Goal: Find specific page/section: Find specific page/section

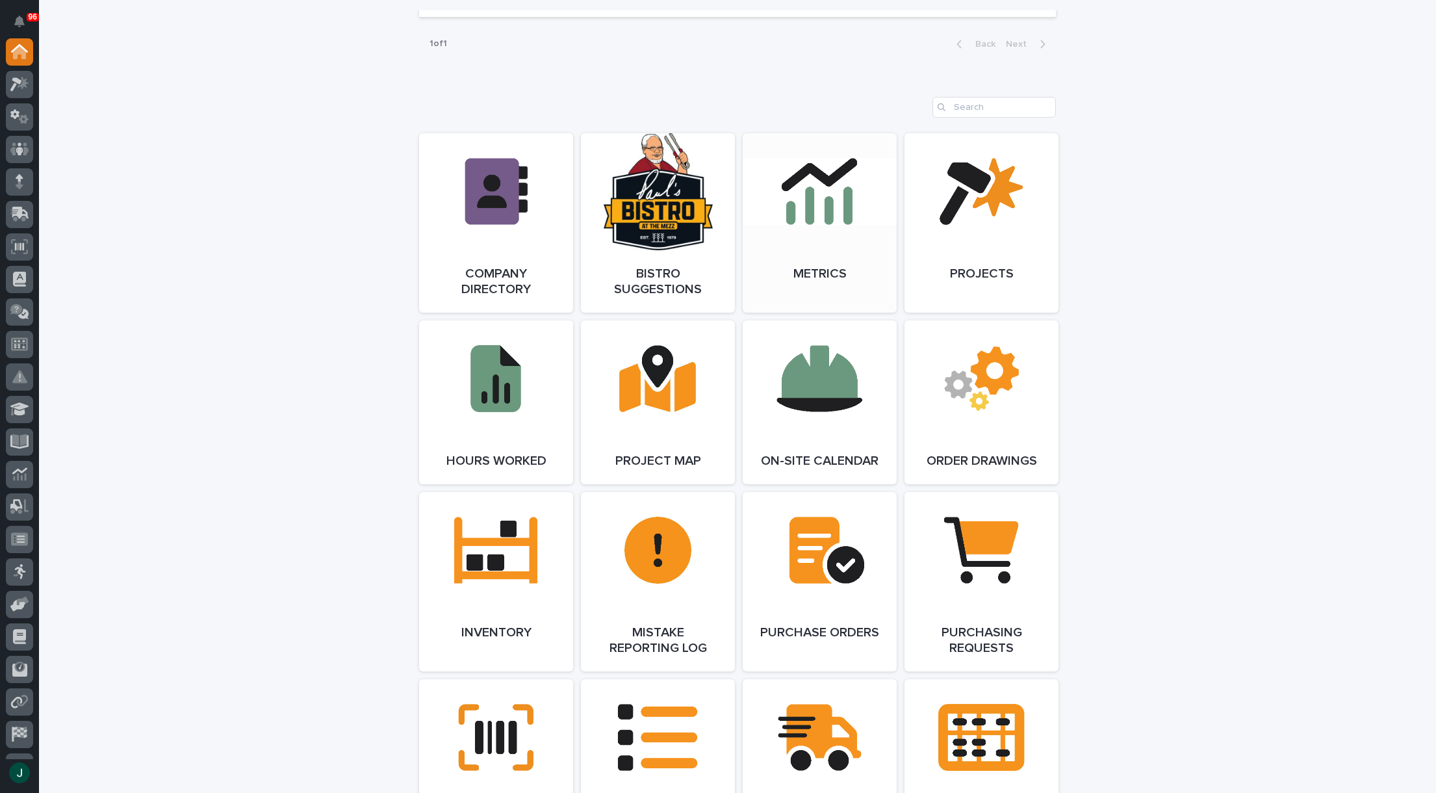
scroll to position [1040, 0]
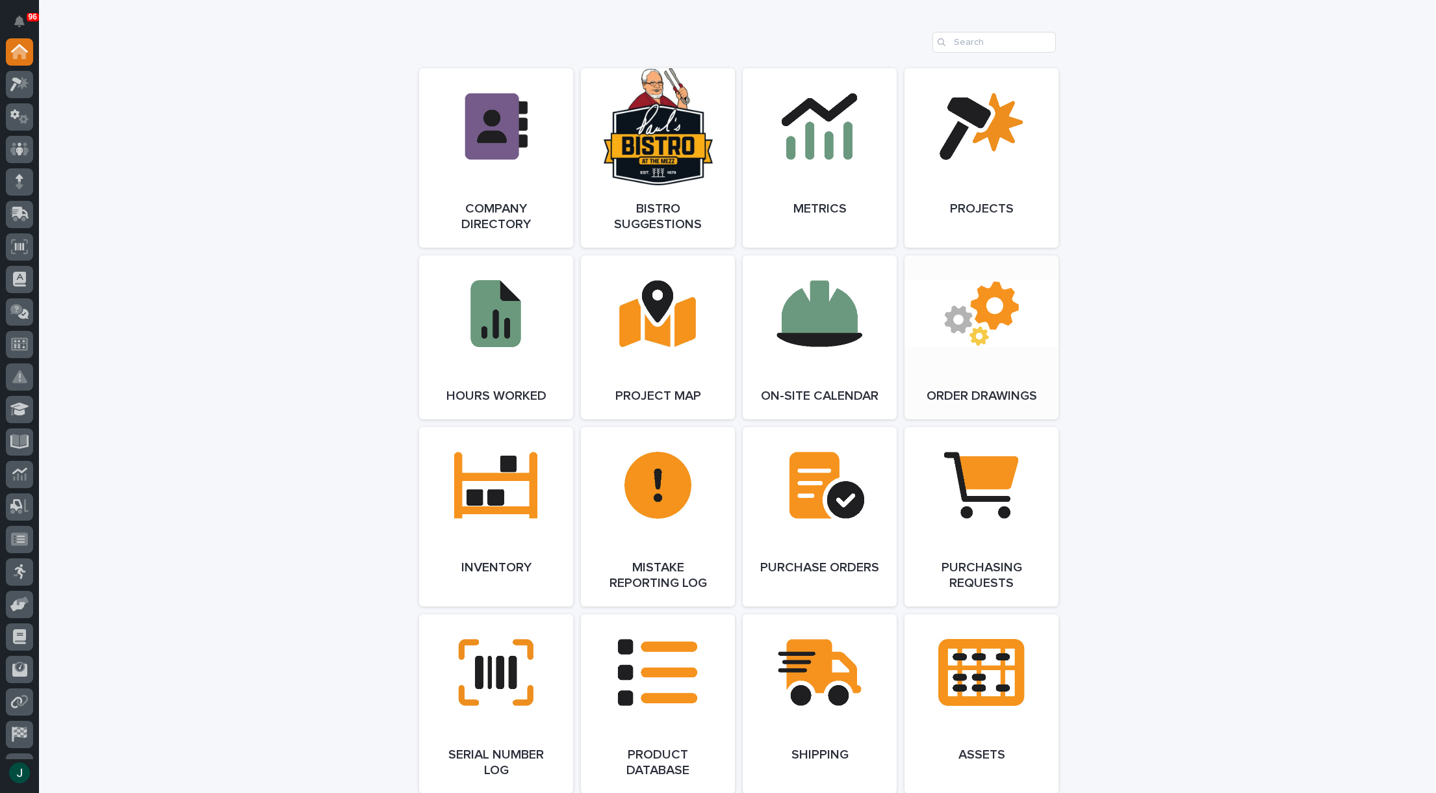
click at [966, 339] on span "Open Link" at bounding box center [981, 337] width 42 height 9
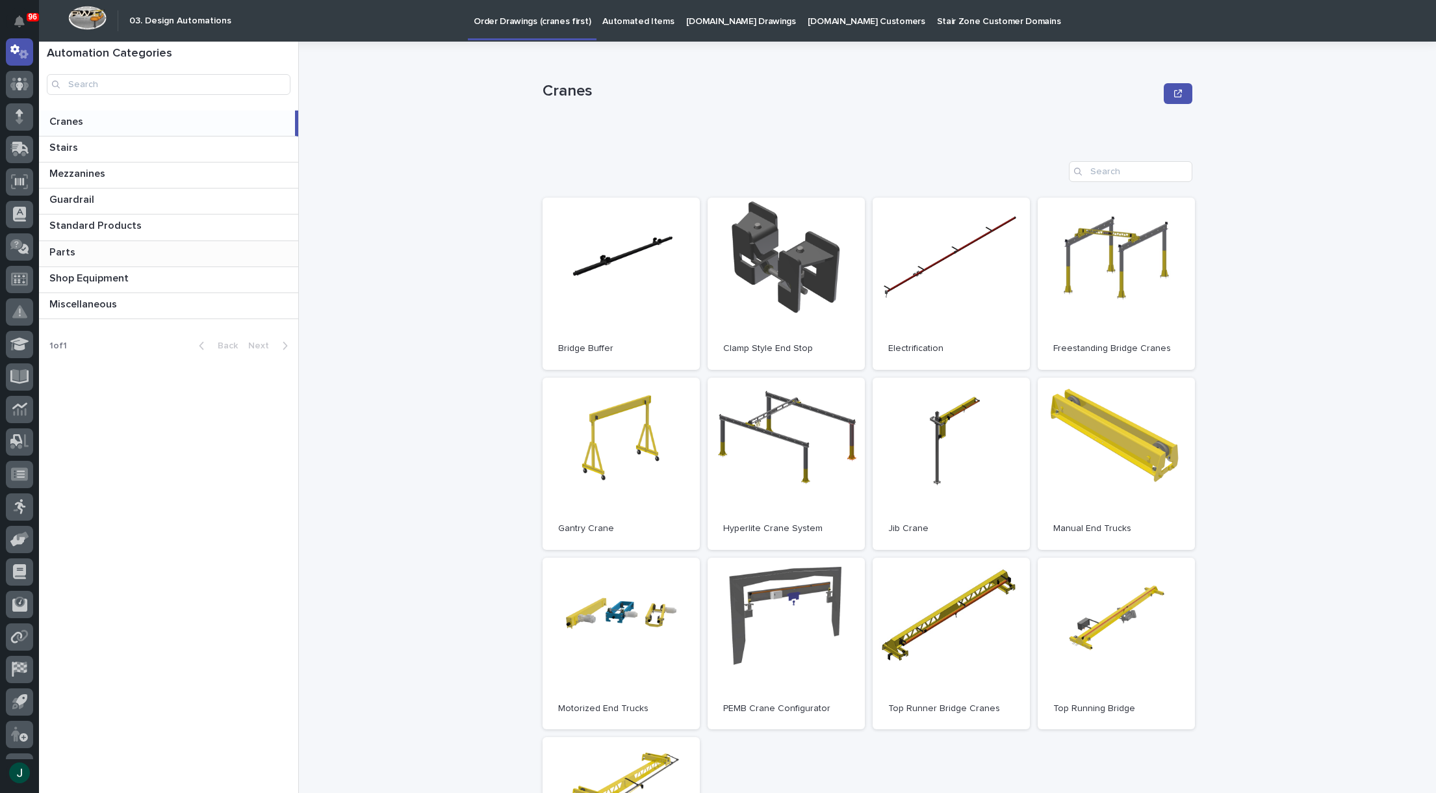
click at [65, 256] on p "Parts" at bounding box center [63, 251] width 29 height 15
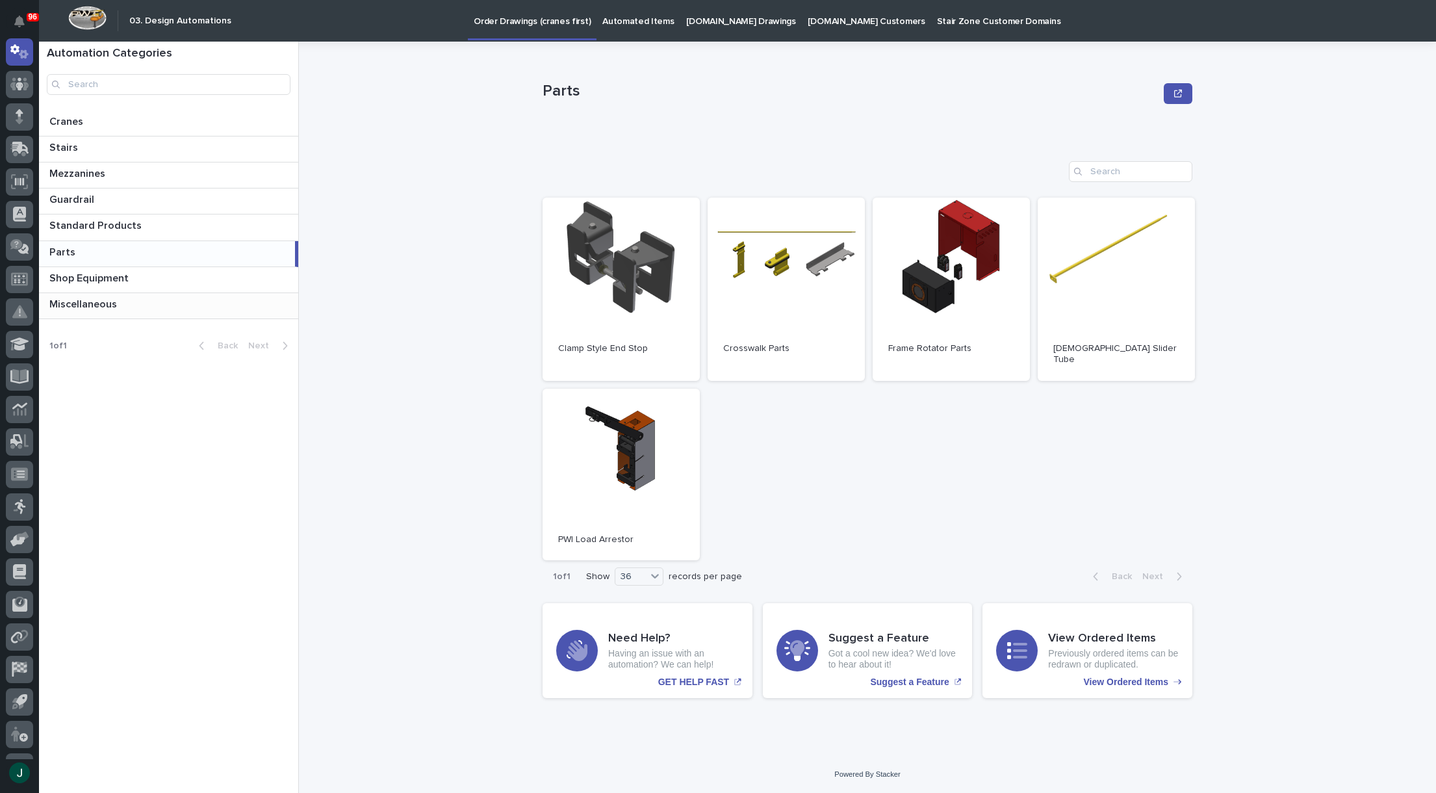
click at [100, 304] on p "Miscellaneous" at bounding box center [84, 303] width 70 height 15
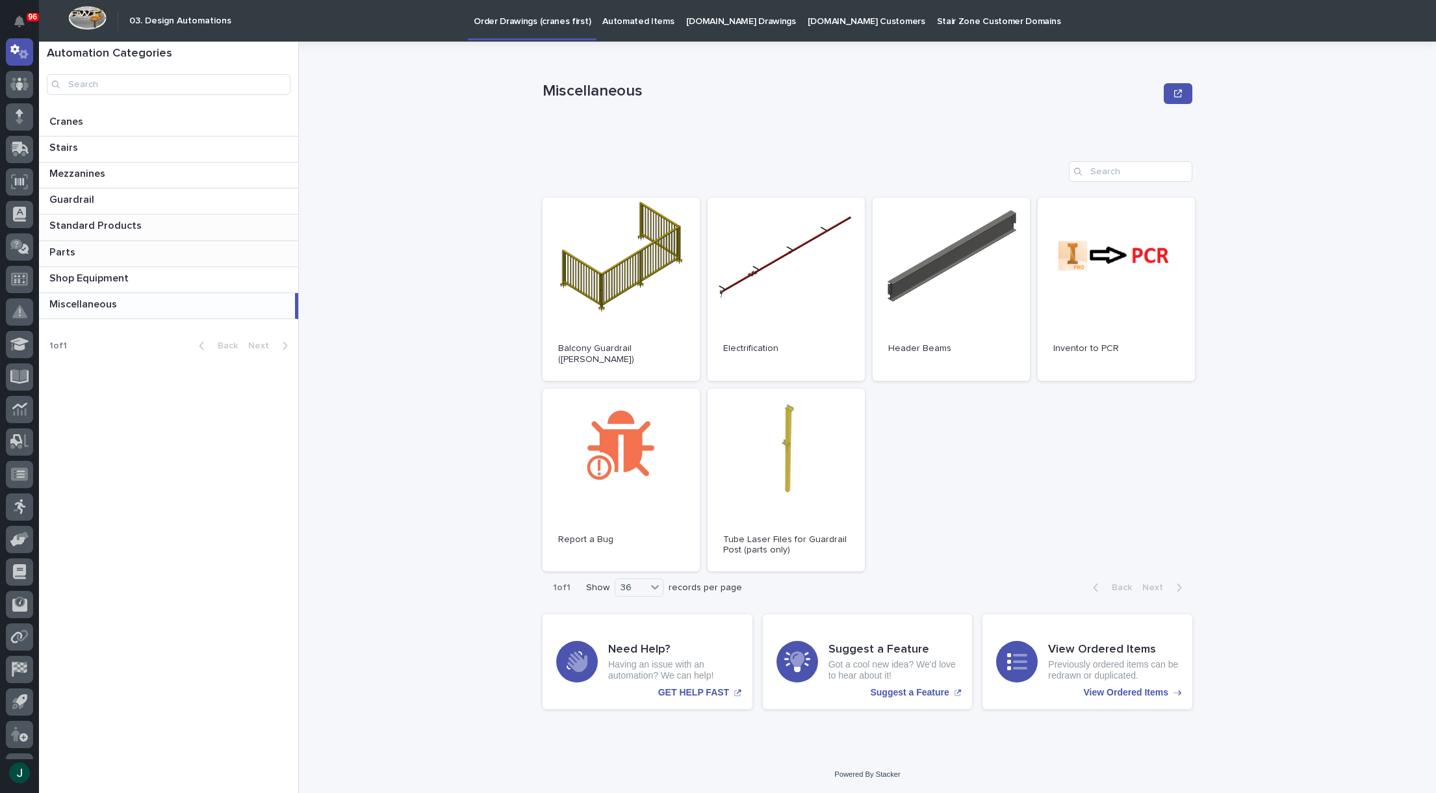
click at [107, 227] on p "Standard Products" at bounding box center [96, 224] width 95 height 15
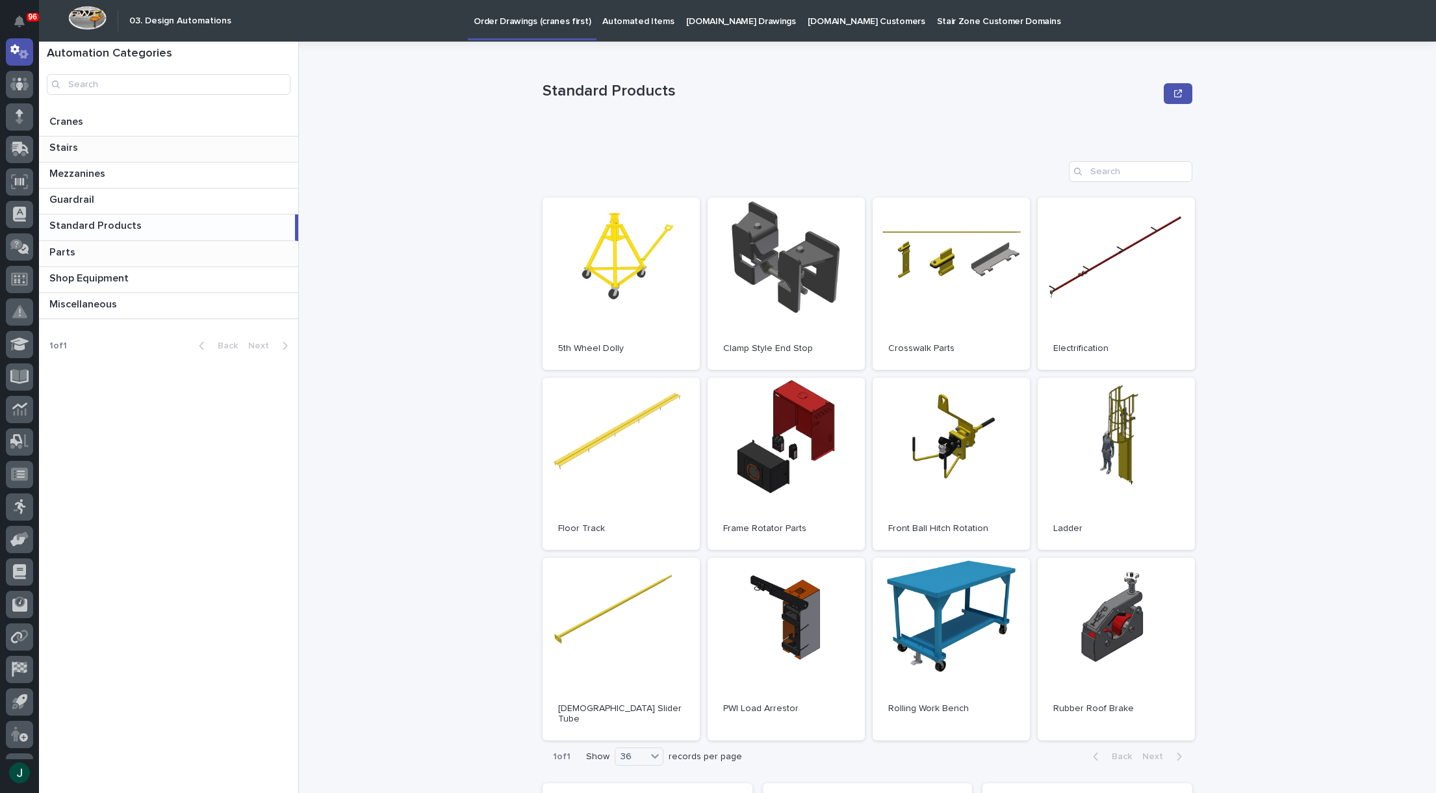
click at [77, 149] on p "Stairs" at bounding box center [64, 146] width 31 height 15
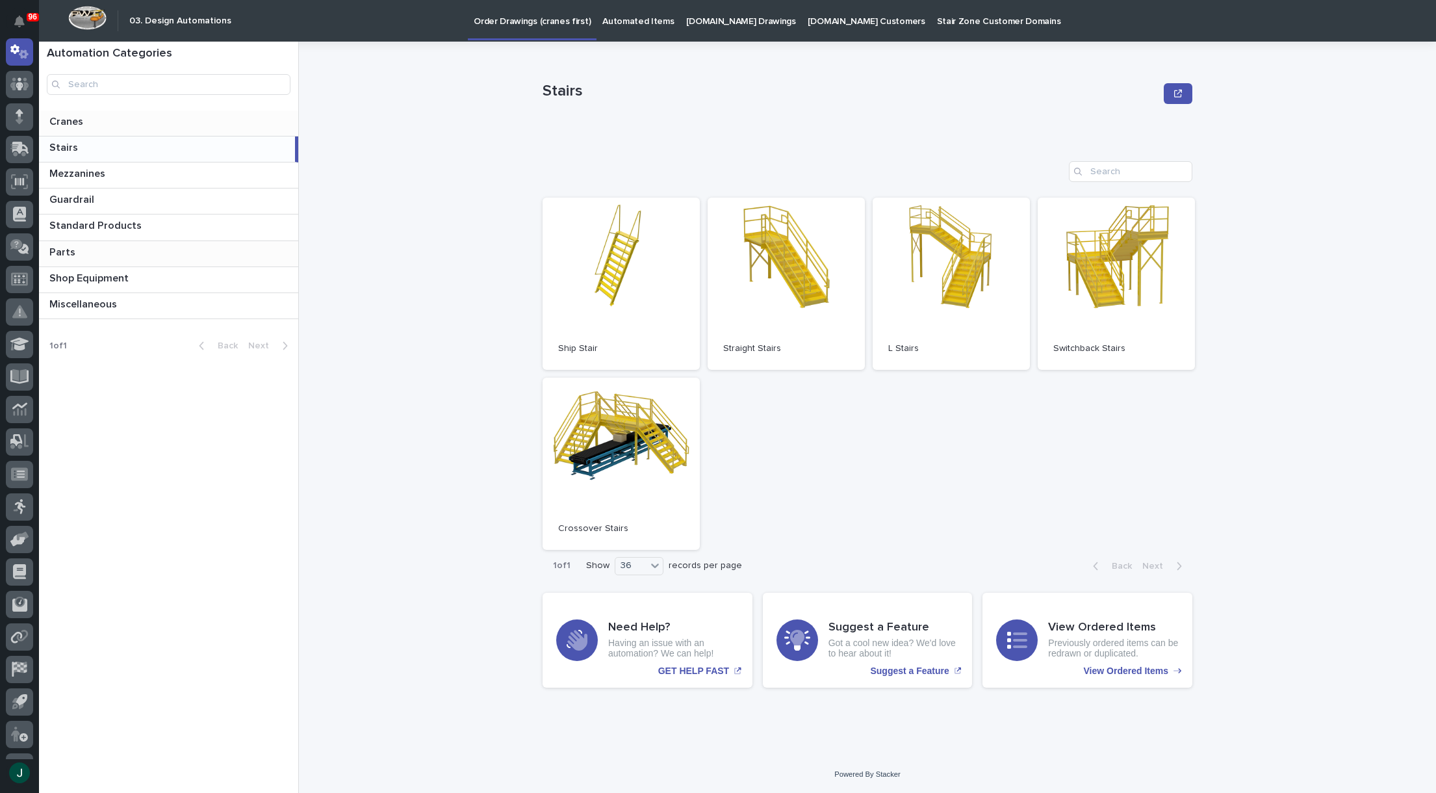
click at [75, 121] on p "Cranes" at bounding box center [67, 120] width 36 height 15
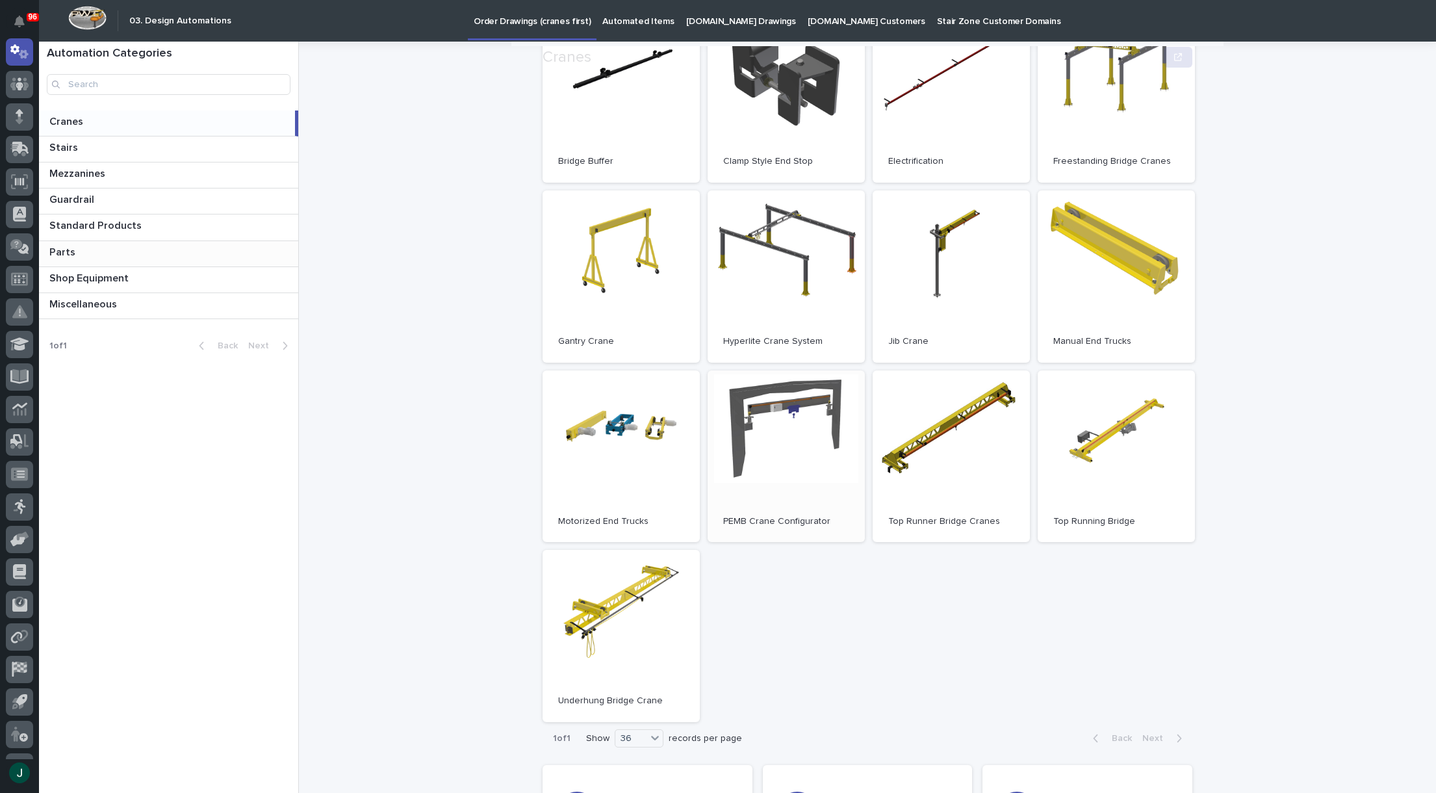
scroll to position [195, 0]
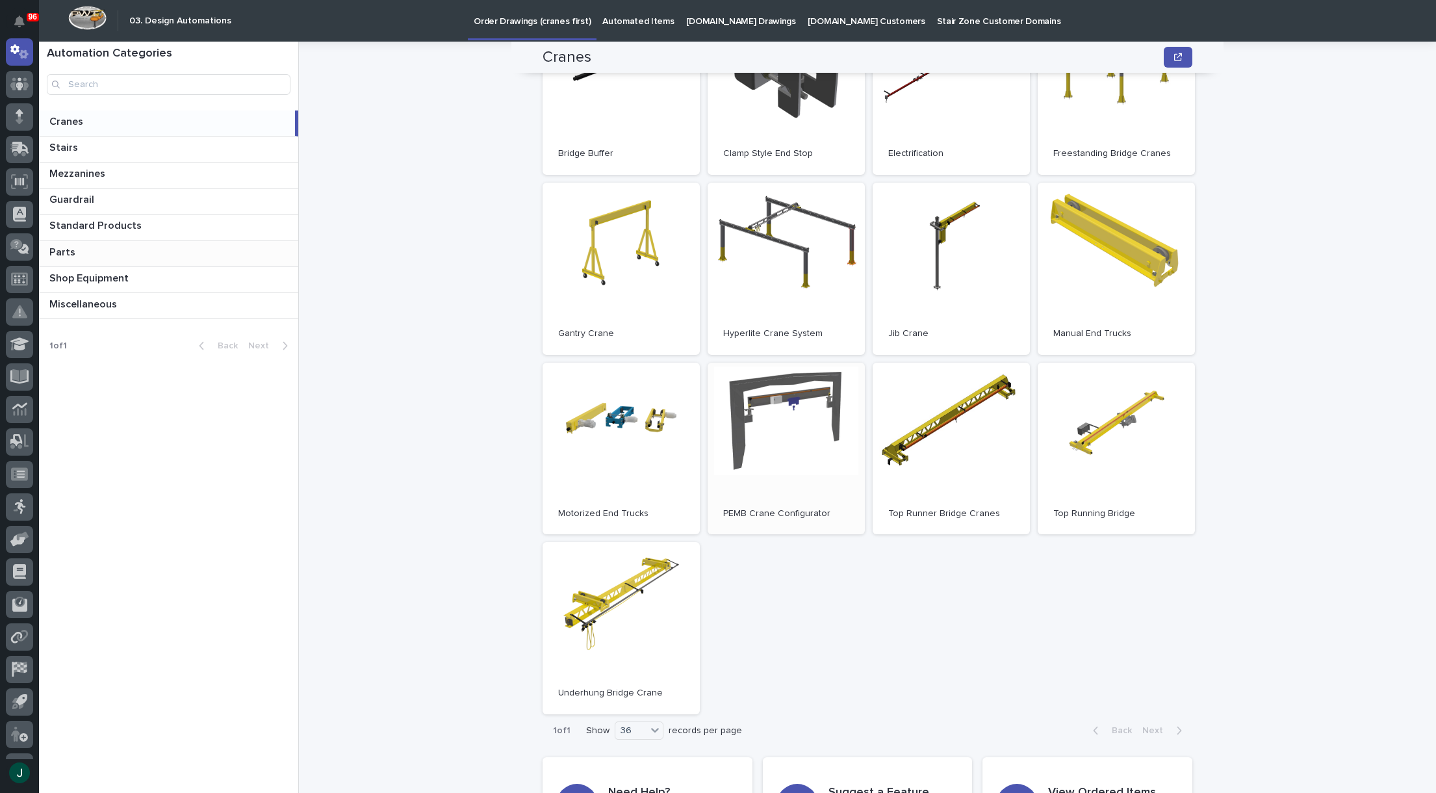
click at [767, 426] on link "Open" at bounding box center [786, 449] width 157 height 172
click at [621, 19] on p "Automated Items" at bounding box center [637, 13] width 71 height 27
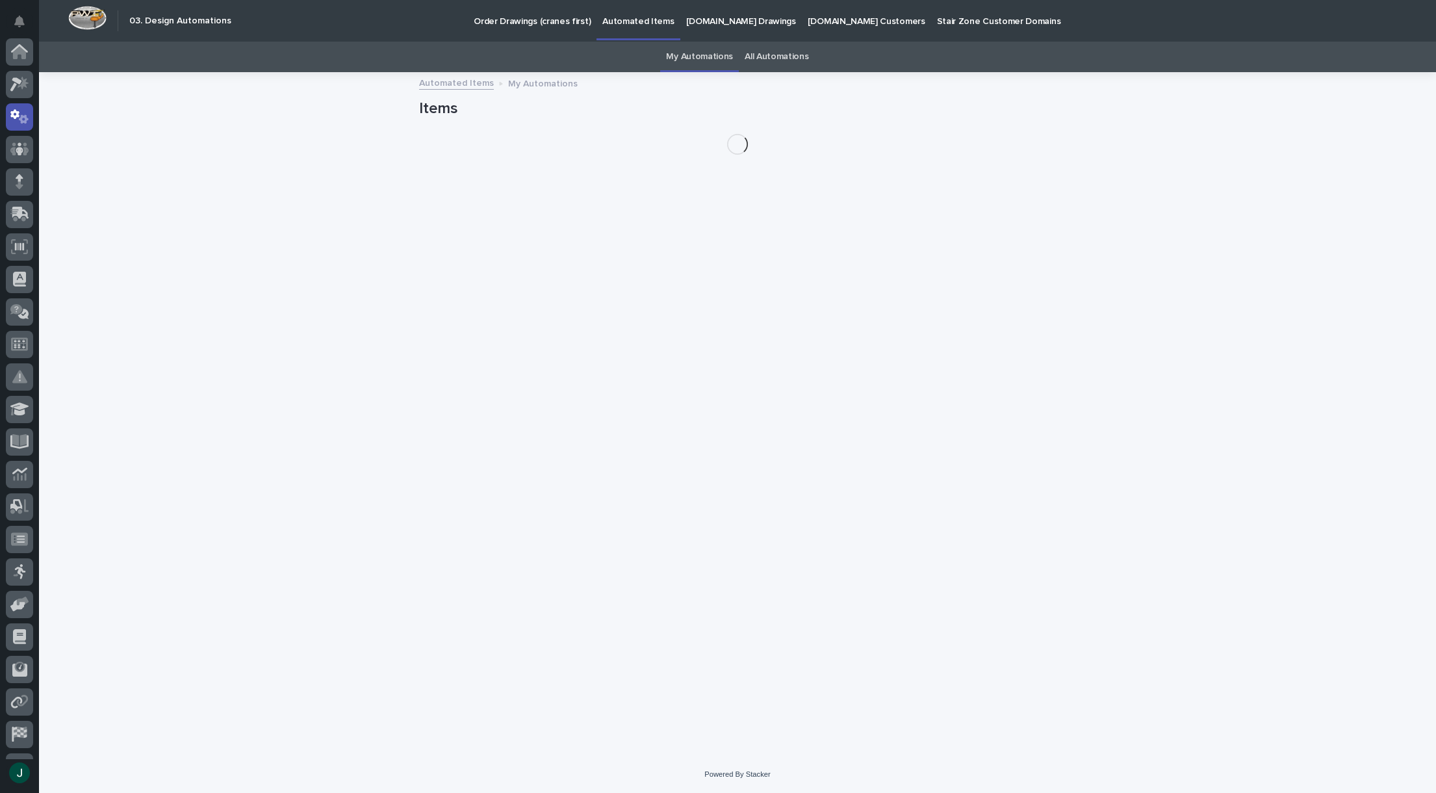
scroll to position [65, 0]
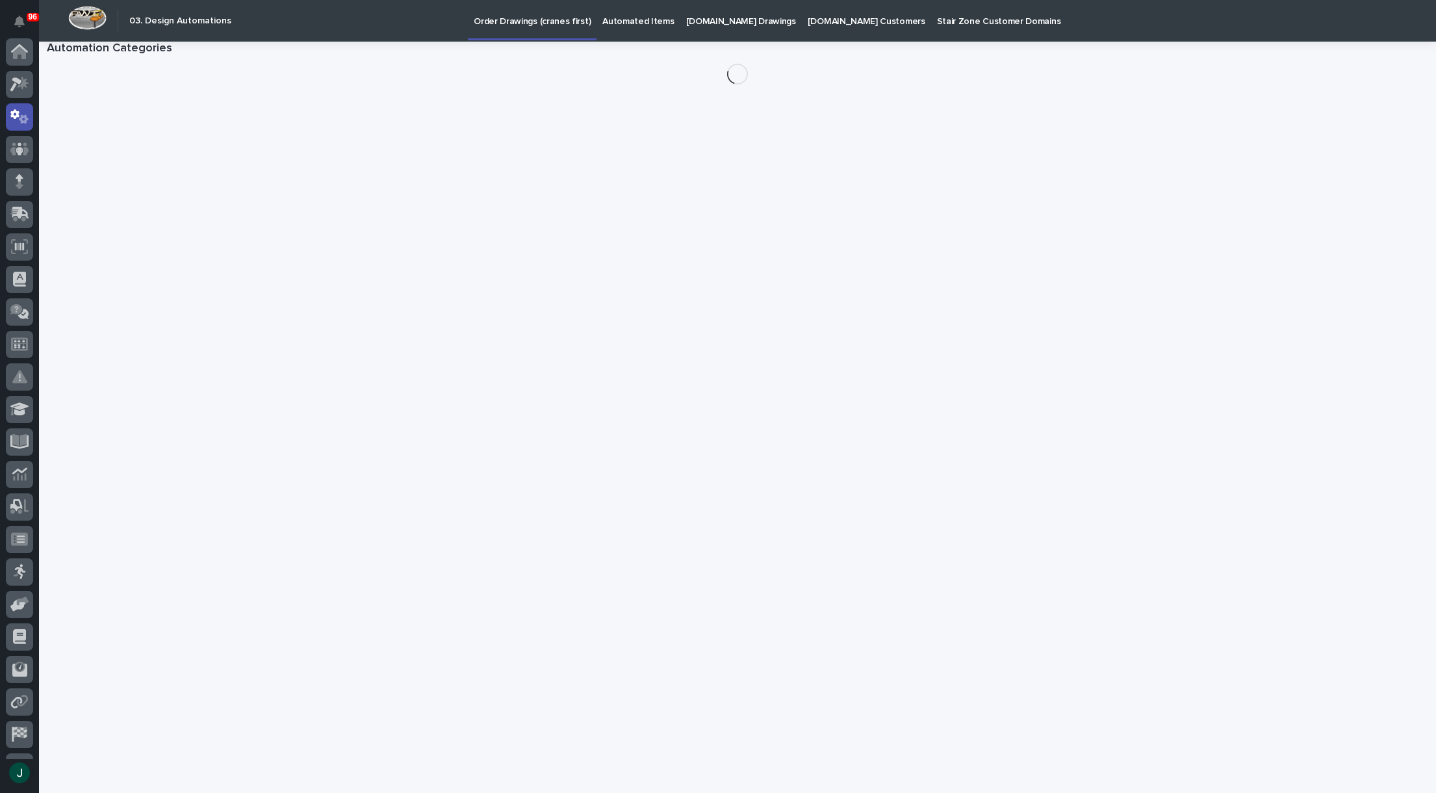
scroll to position [65, 0]
